Goal: Information Seeking & Learning: Learn about a topic

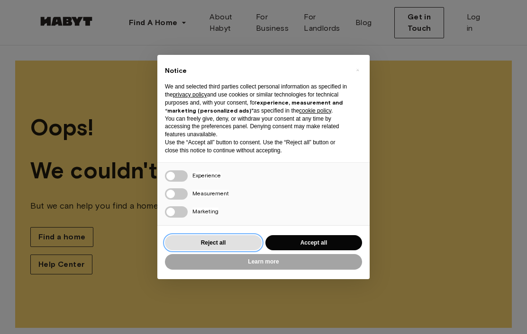
click at [232, 243] on button "Reject all" at bounding box center [213, 243] width 97 height 16
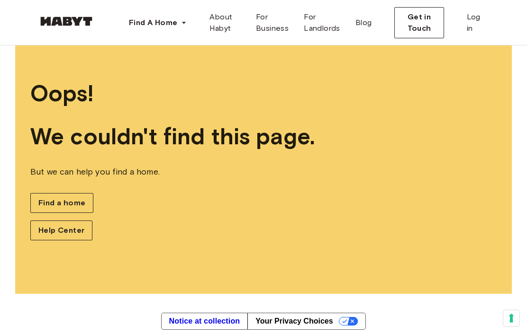
scroll to position [65, 0]
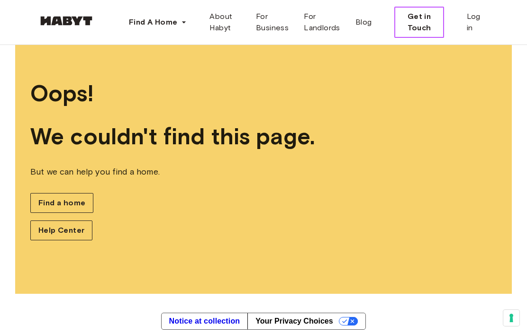
click at [420, 27] on span "Get in Touch" at bounding box center [418, 22] width 33 height 23
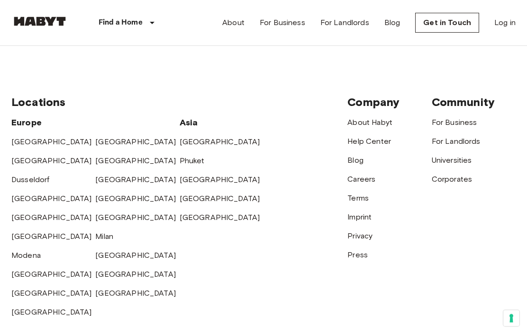
scroll to position [373, 0]
click at [359, 260] on link "Press" at bounding box center [357, 255] width 20 height 9
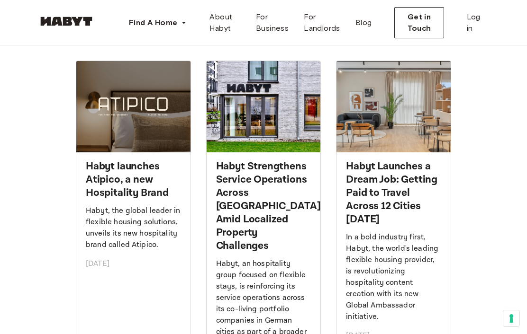
click at [140, 187] on h2 "Habyt launches Atipico, a new Hospitality Brand" at bounding box center [133, 180] width 95 height 40
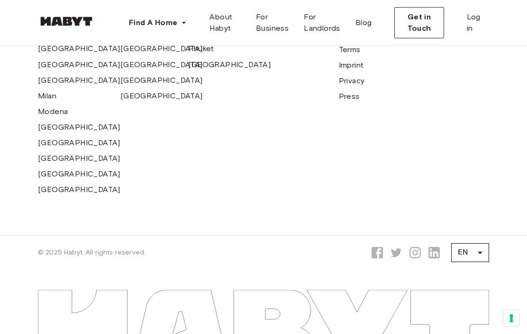
scroll to position [966, 0]
click at [434, 247] on icon at bounding box center [433, 252] width 11 height 11
